Goal: Task Accomplishment & Management: Use online tool/utility

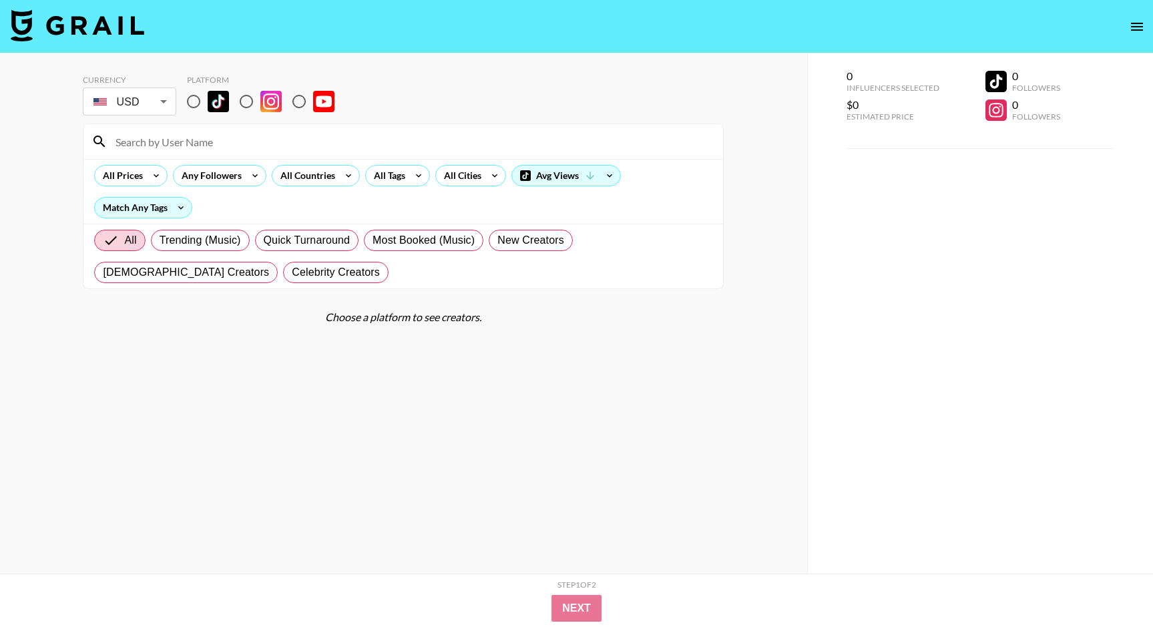
click at [194, 205] on div "Match Any Tags" at bounding box center [143, 207] width 104 height 21
click at [182, 205] on icon at bounding box center [180, 208] width 21 height 20
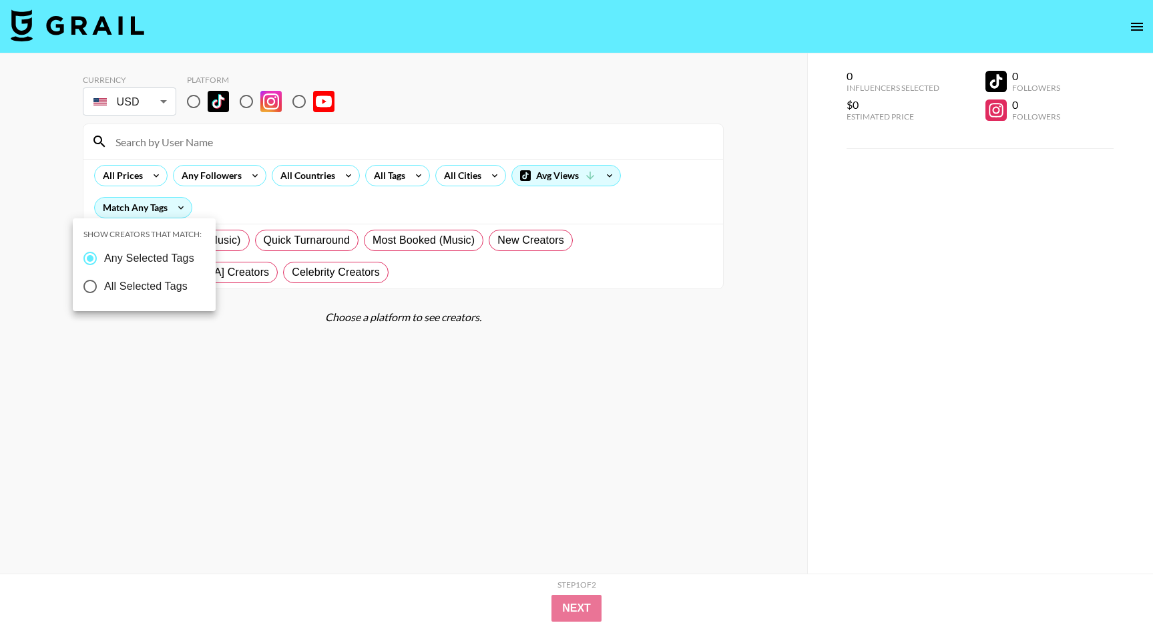
click at [386, 200] on div at bounding box center [576, 313] width 1153 height 627
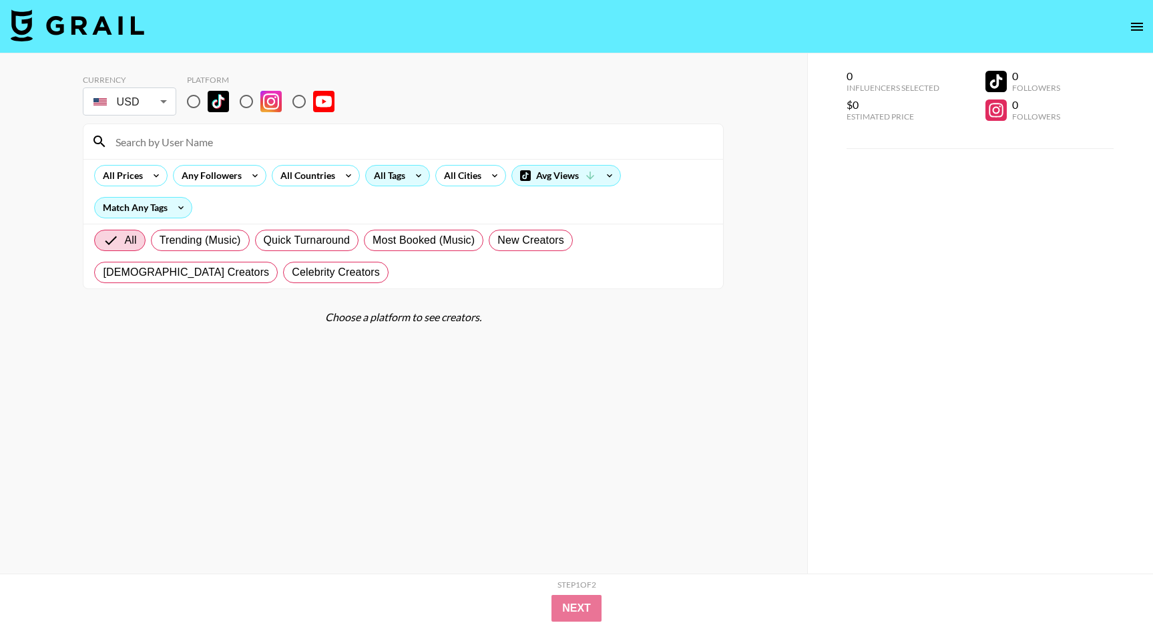
click at [405, 182] on div "All Tags" at bounding box center [387, 176] width 42 height 20
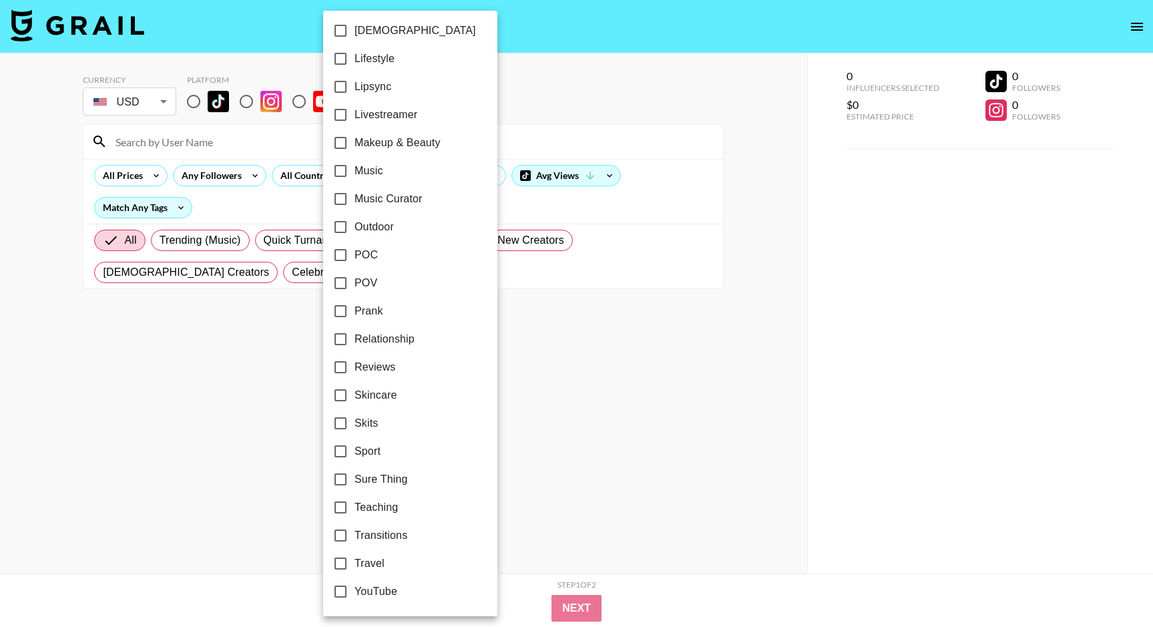
scroll to position [650, 0]
click at [342, 250] on input "POC" at bounding box center [341, 255] width 28 height 28
checkbox input "true"
click at [755, 114] on div at bounding box center [576, 313] width 1153 height 627
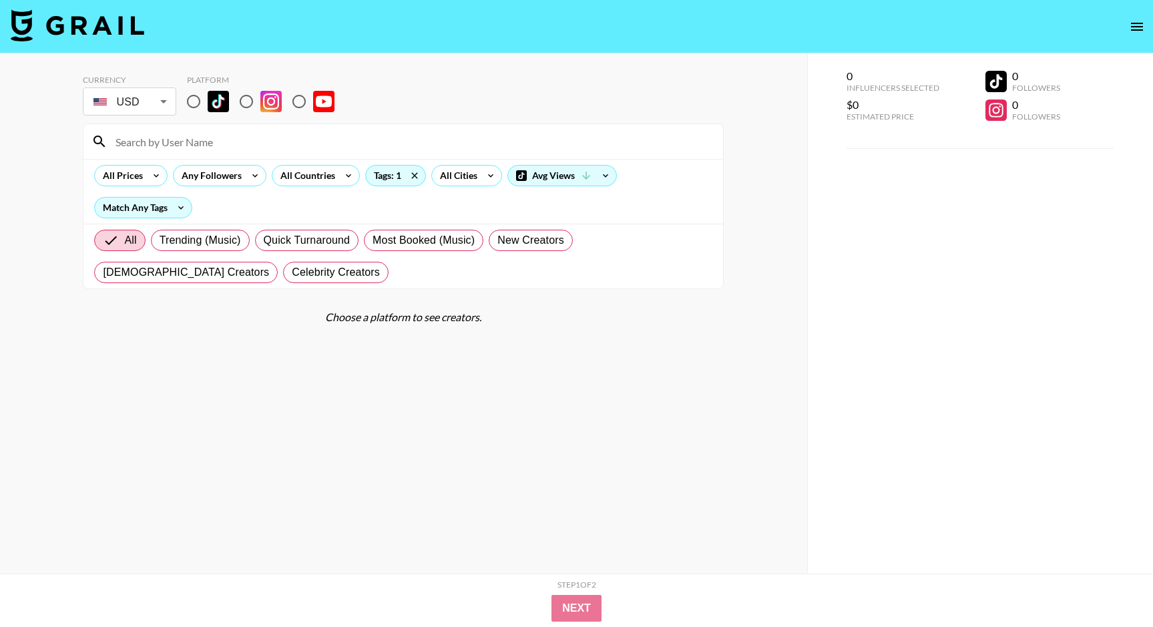
scroll to position [0, 0]
click at [196, 101] on input "radio" at bounding box center [194, 101] width 28 height 28
radio input "true"
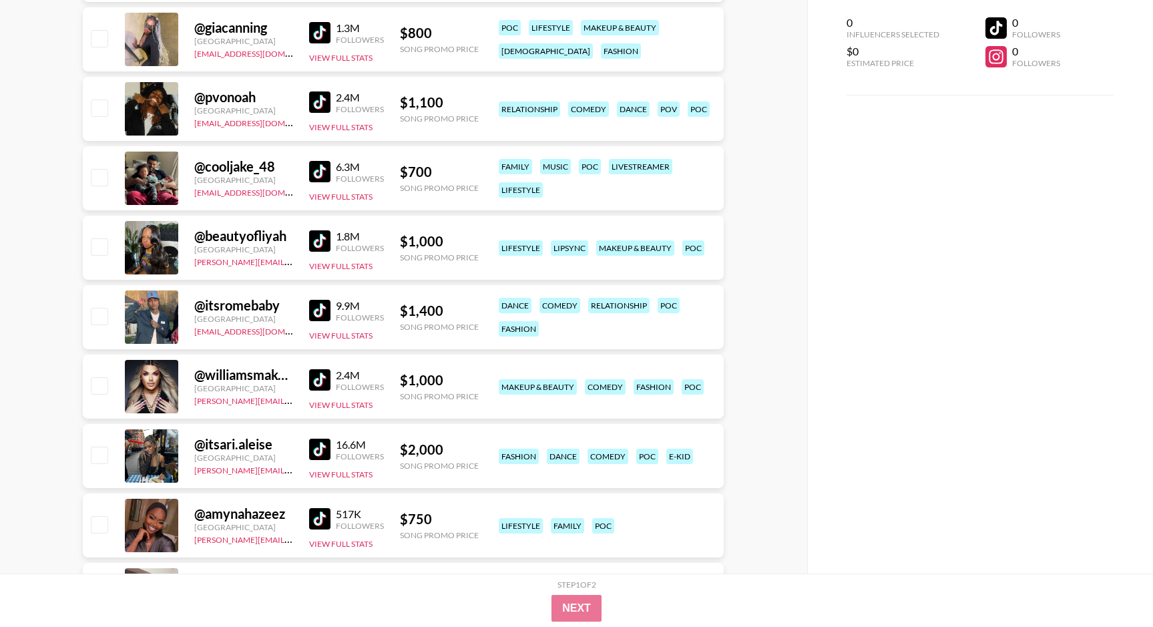
scroll to position [785, 0]
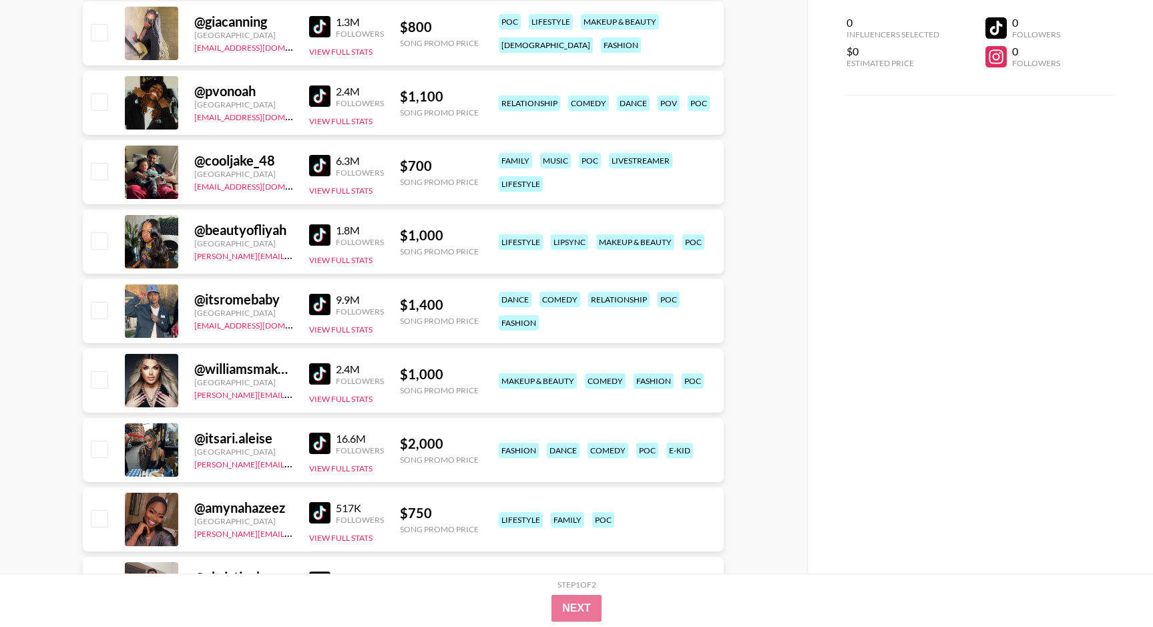
click at [326, 168] on img at bounding box center [319, 165] width 21 height 21
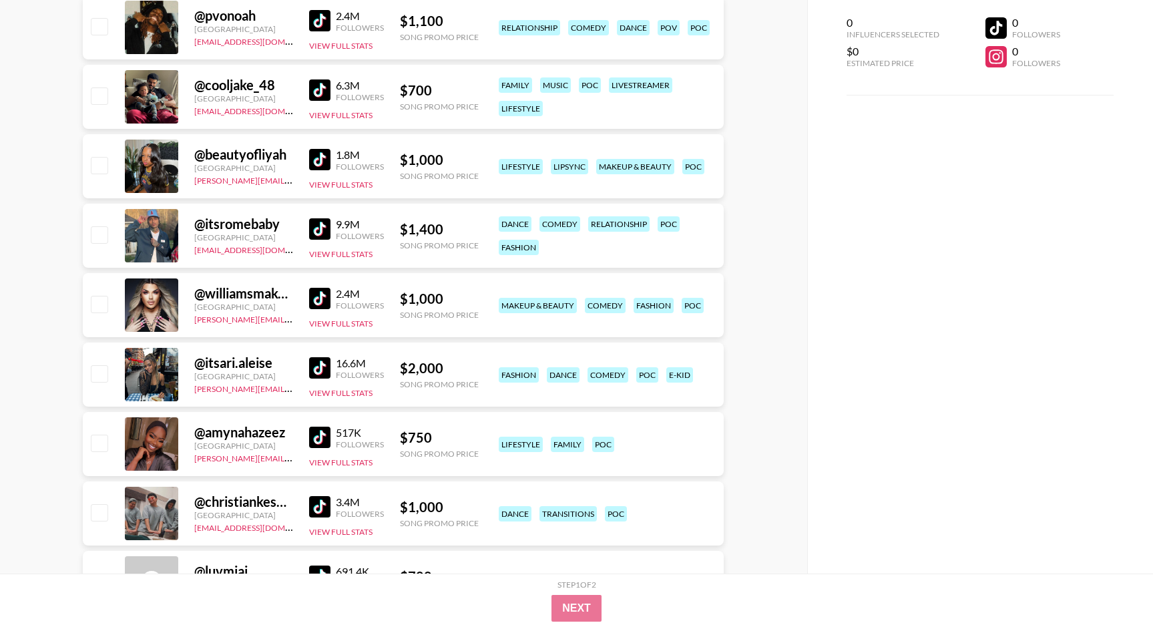
scroll to position [866, 0]
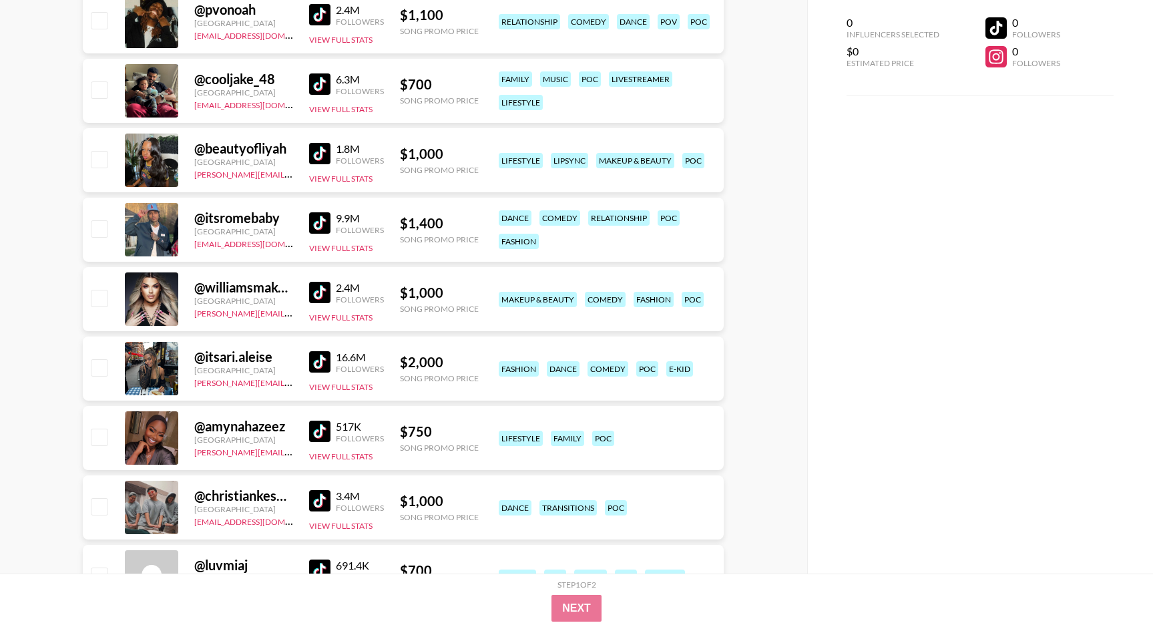
click at [314, 224] on img at bounding box center [319, 222] width 21 height 21
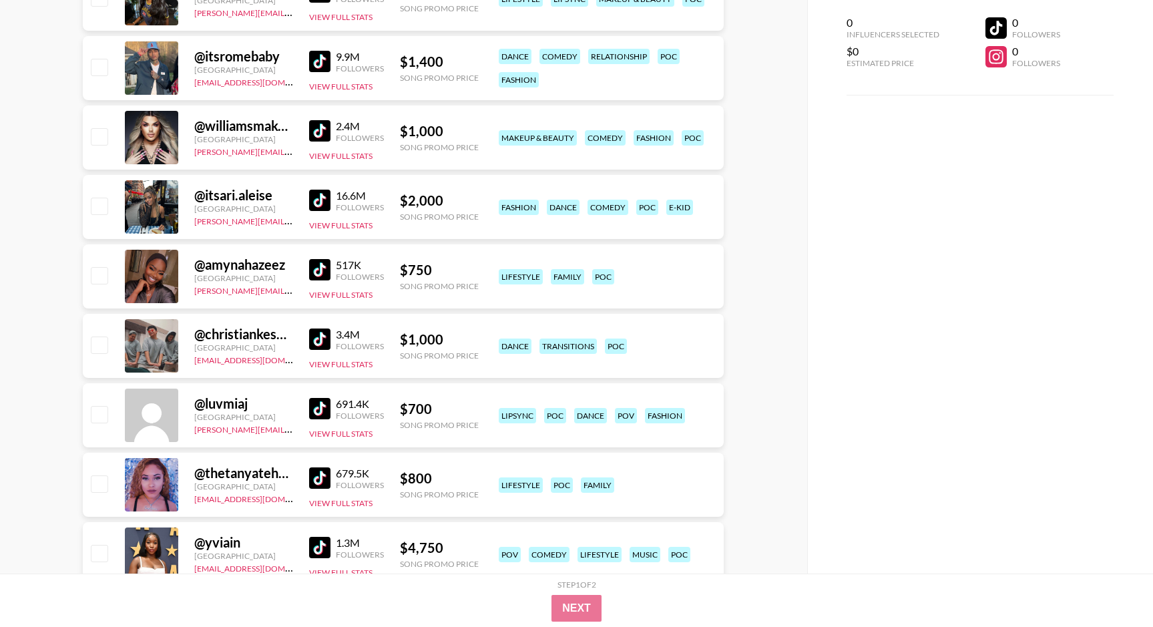
scroll to position [1109, 0]
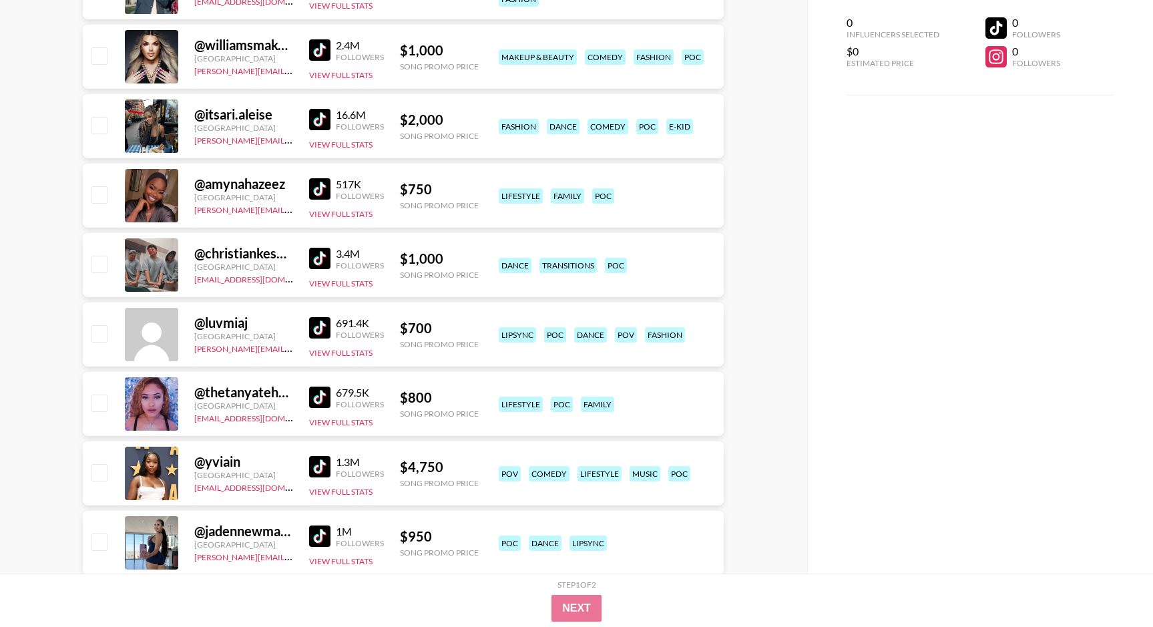
click at [317, 188] on img at bounding box center [319, 188] width 21 height 21
click at [320, 263] on img at bounding box center [319, 258] width 21 height 21
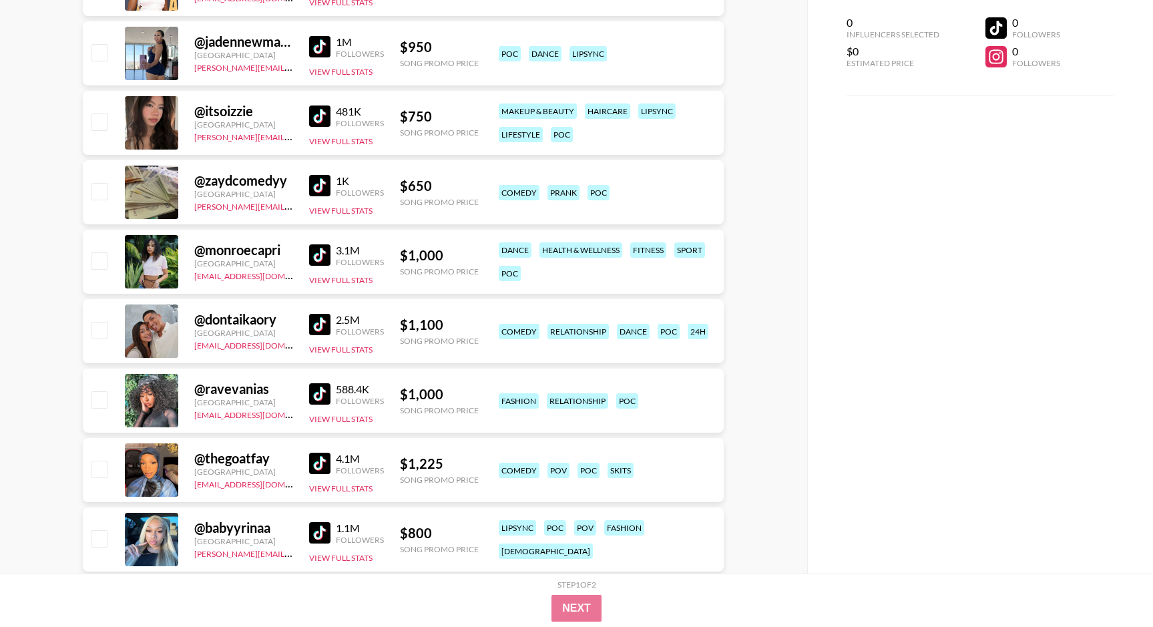
scroll to position [1609, 0]
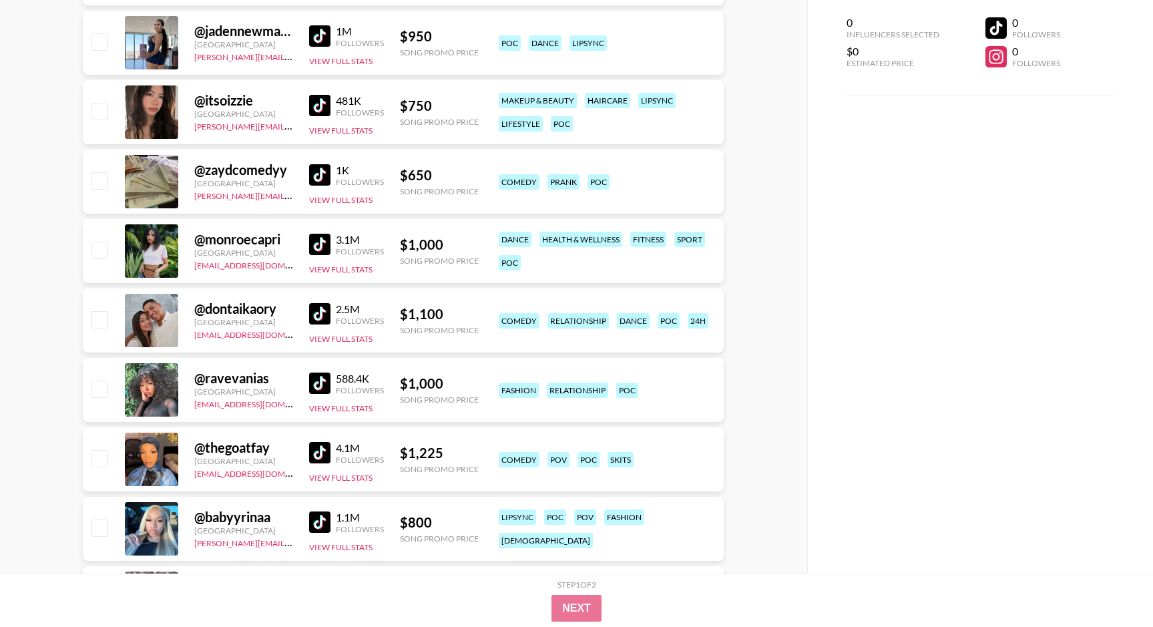
click at [318, 314] on img at bounding box center [319, 313] width 21 height 21
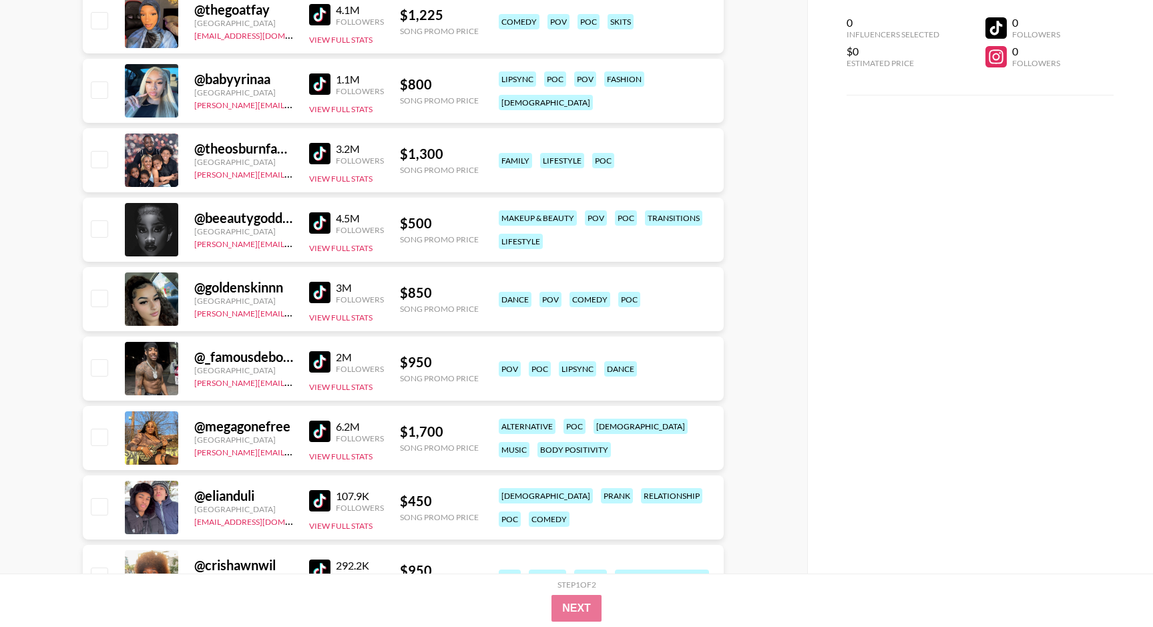
scroll to position [2051, 0]
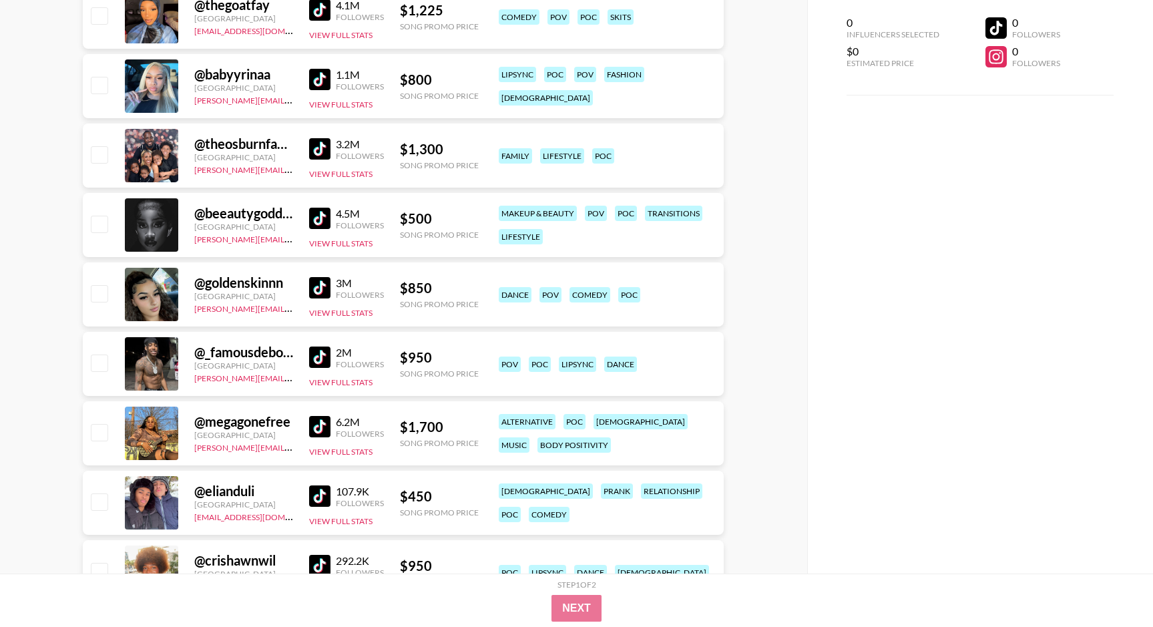
click at [314, 146] on img at bounding box center [319, 148] width 21 height 21
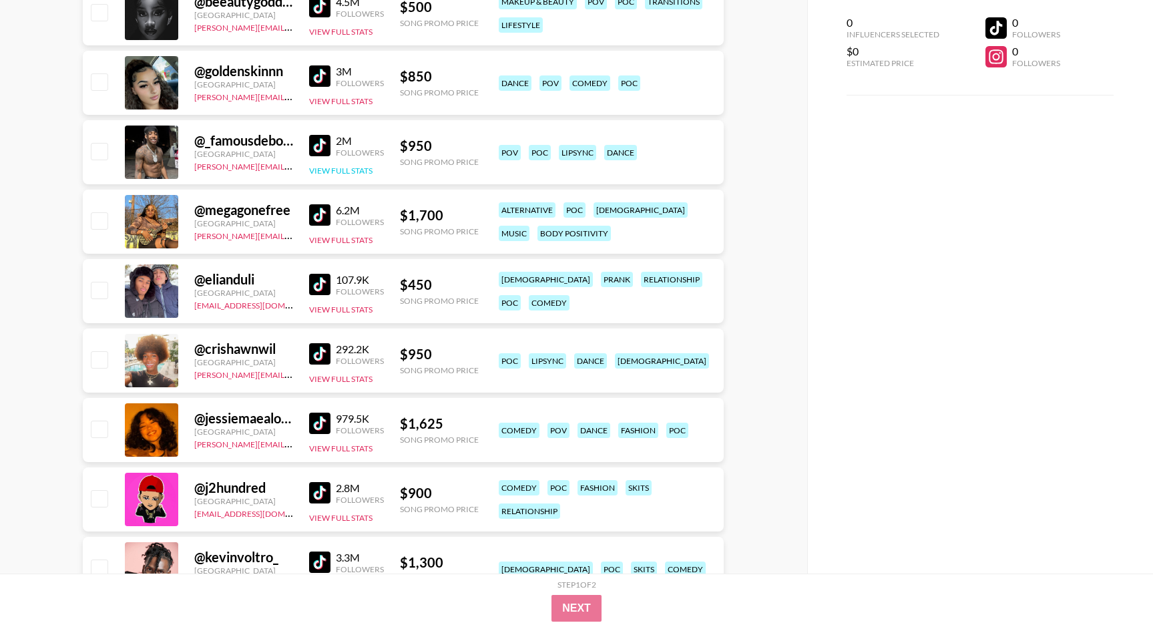
scroll to position [2264, 0]
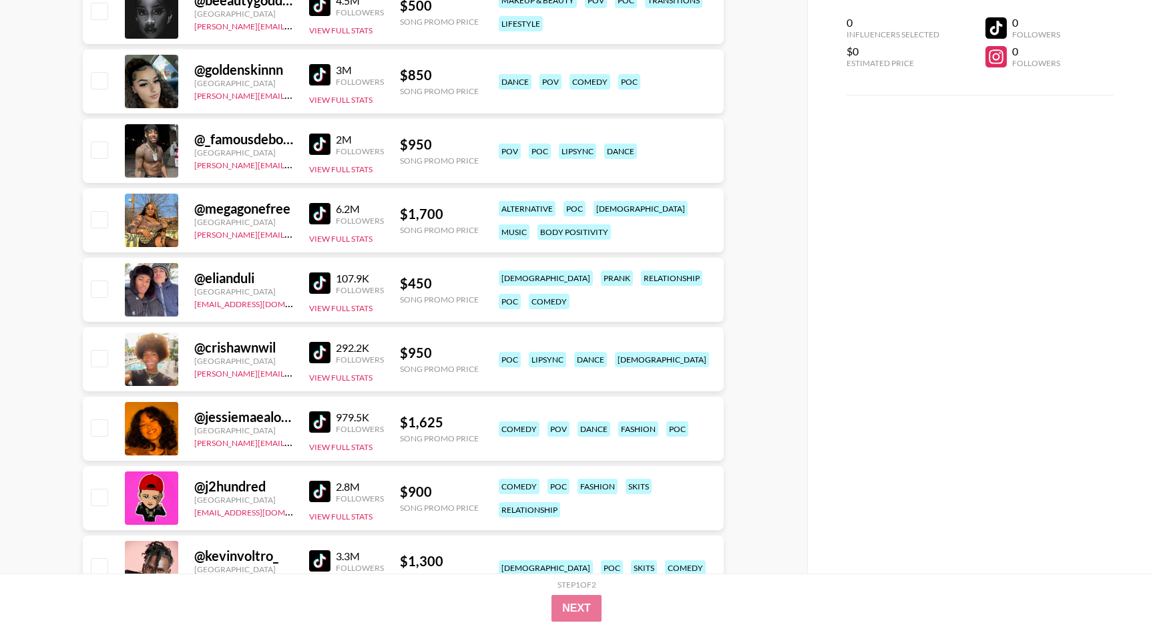
click at [315, 282] on img at bounding box center [319, 282] width 21 height 21
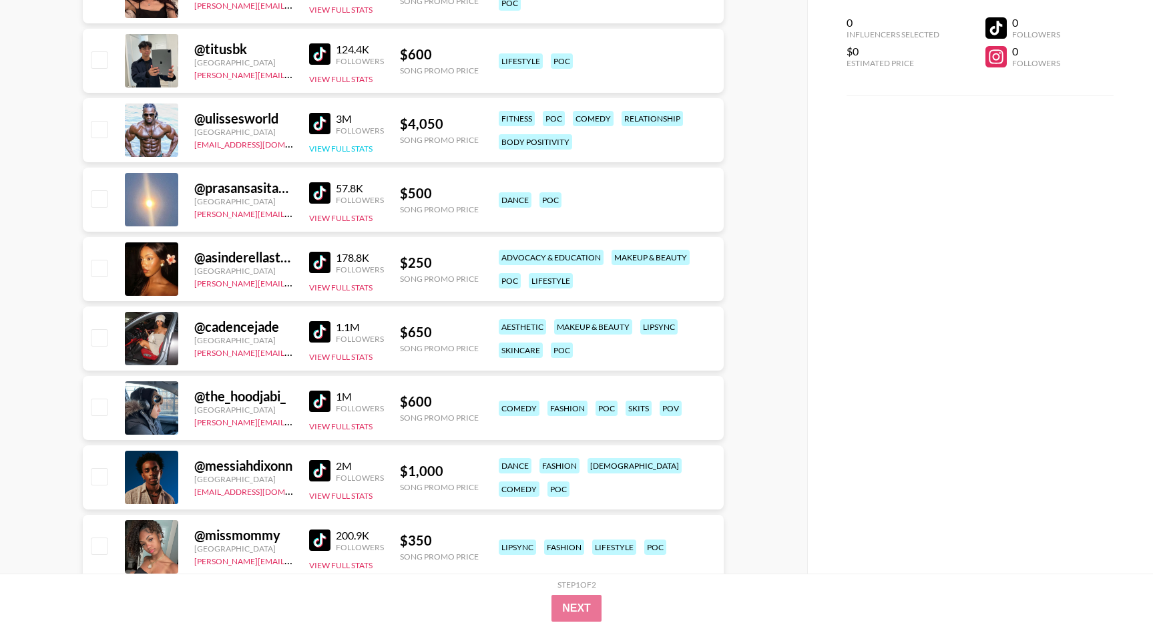
scroll to position [3259, 0]
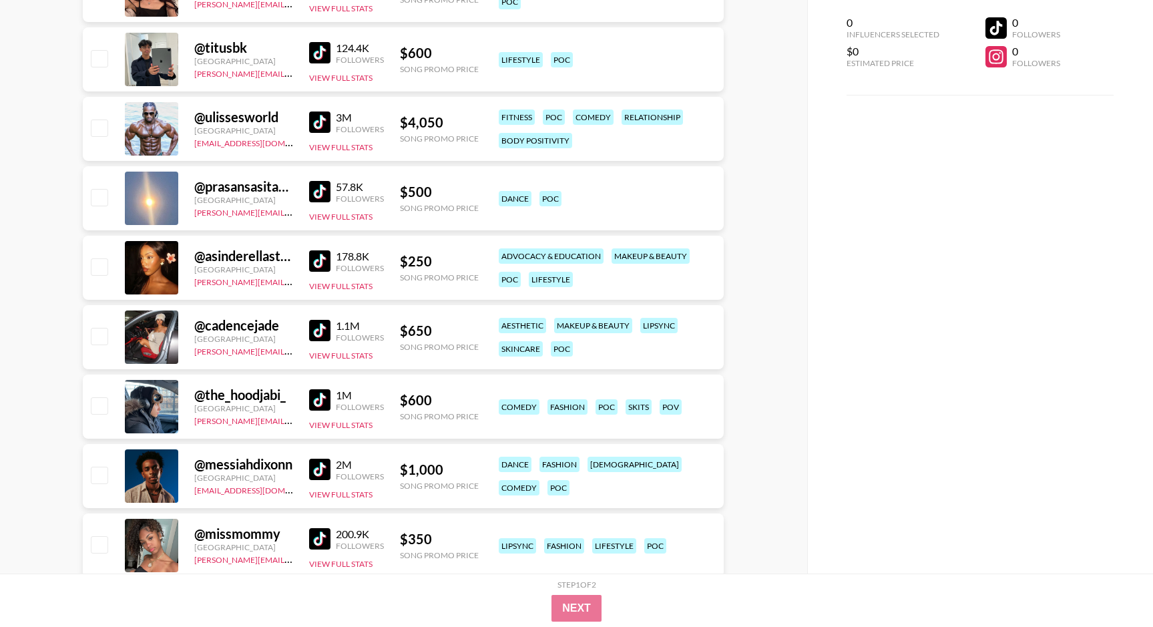
click at [316, 262] on img at bounding box center [319, 260] width 21 height 21
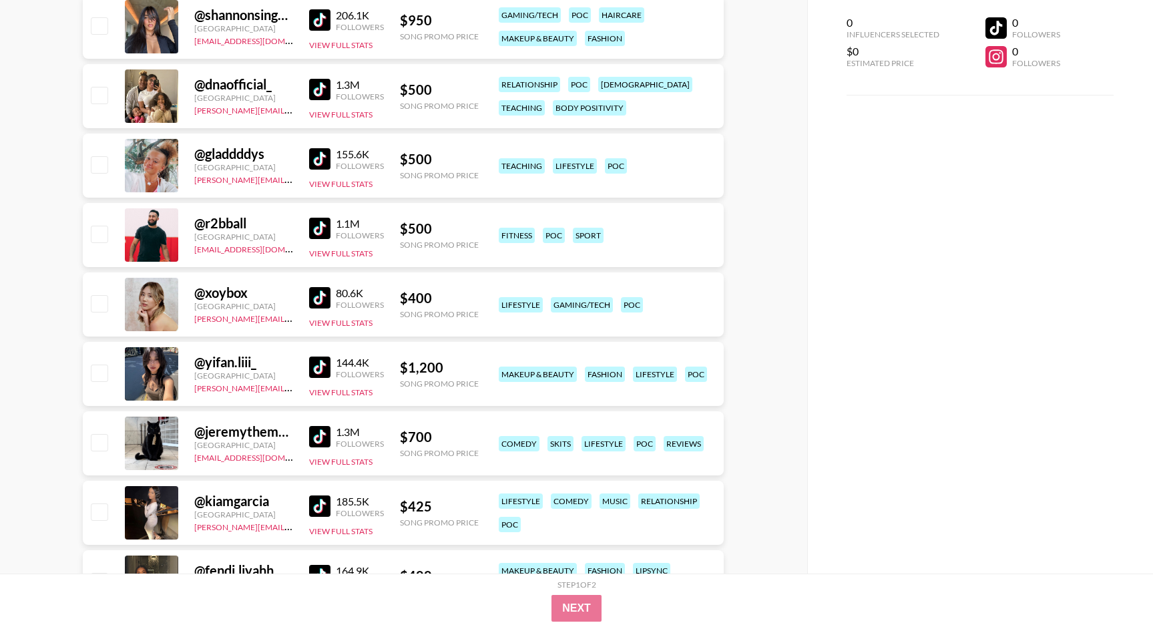
scroll to position [4058, 0]
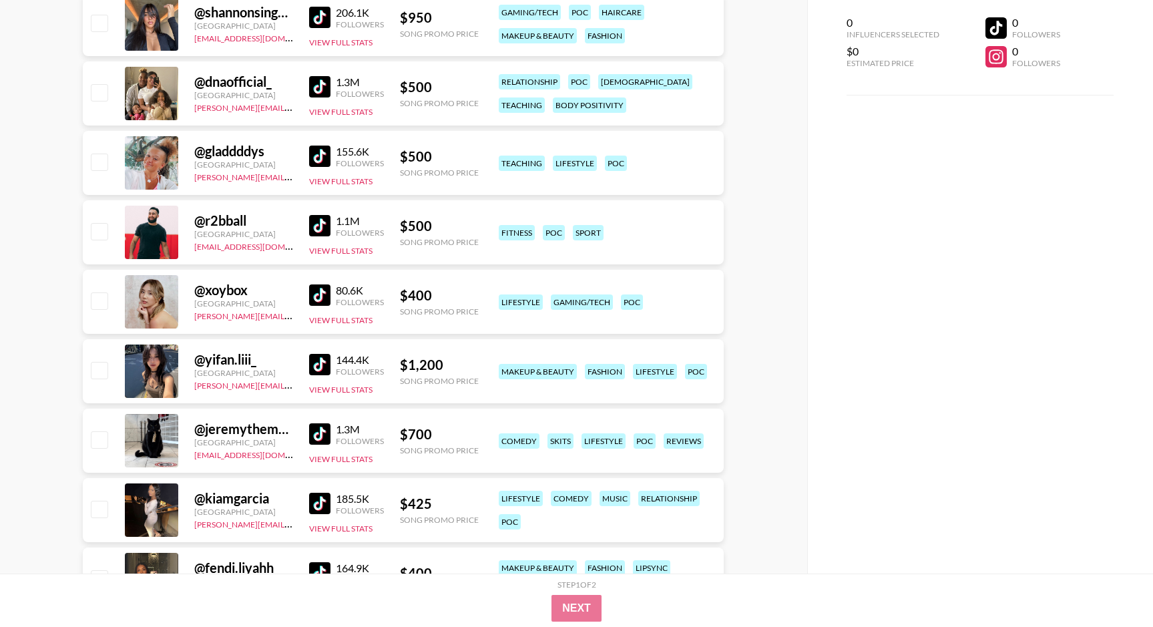
click at [321, 83] on img at bounding box center [319, 86] width 21 height 21
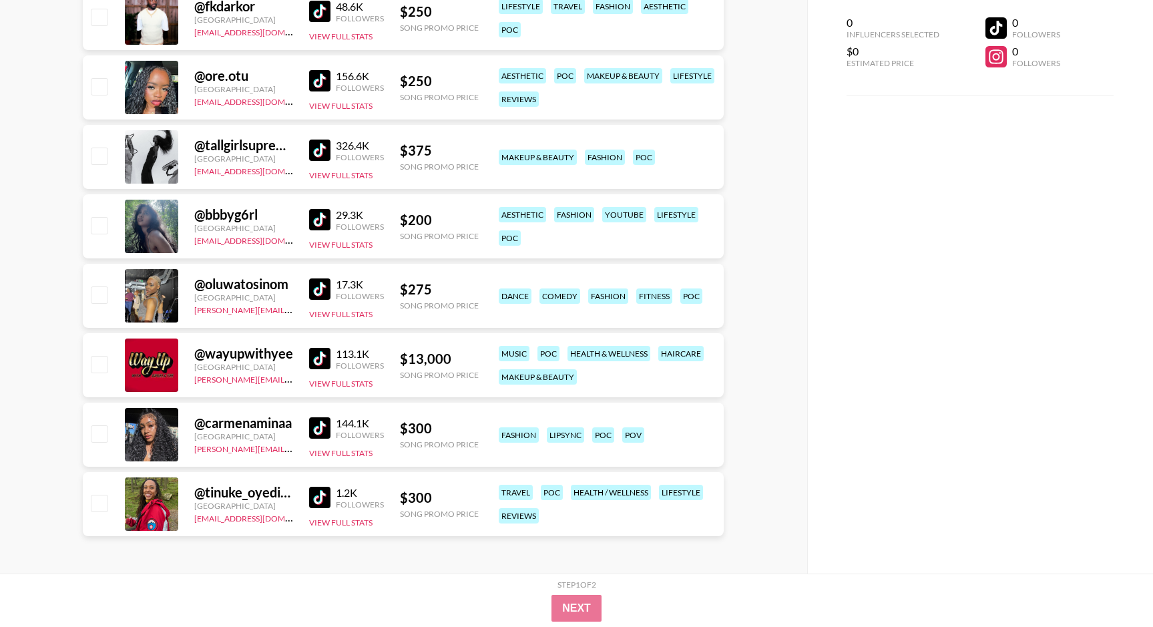
scroll to position [5453, 0]
